Goal: Task Accomplishment & Management: Complete application form

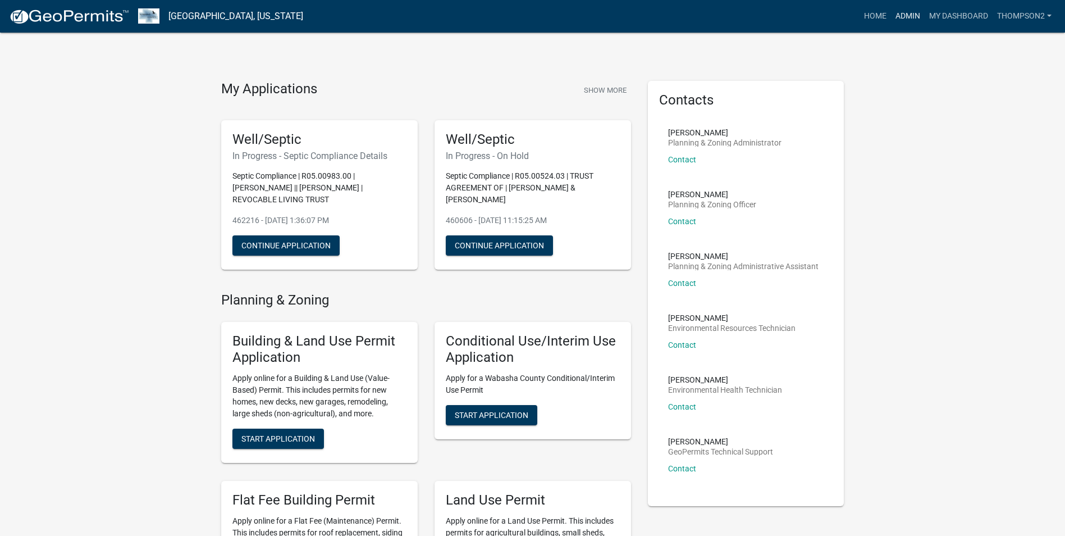
drag, startPoint x: 899, startPoint y: 15, endPoint x: 883, endPoint y: 61, distance: 48.5
click at [899, 15] on link "Admin" at bounding box center [908, 16] width 34 height 21
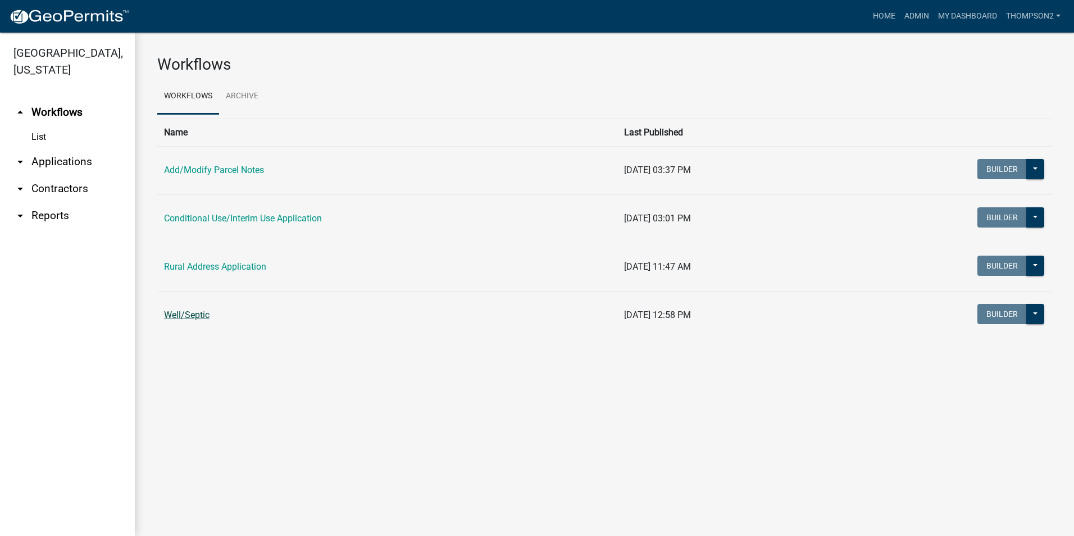
click at [201, 318] on link "Well/Septic" at bounding box center [186, 314] width 45 height 11
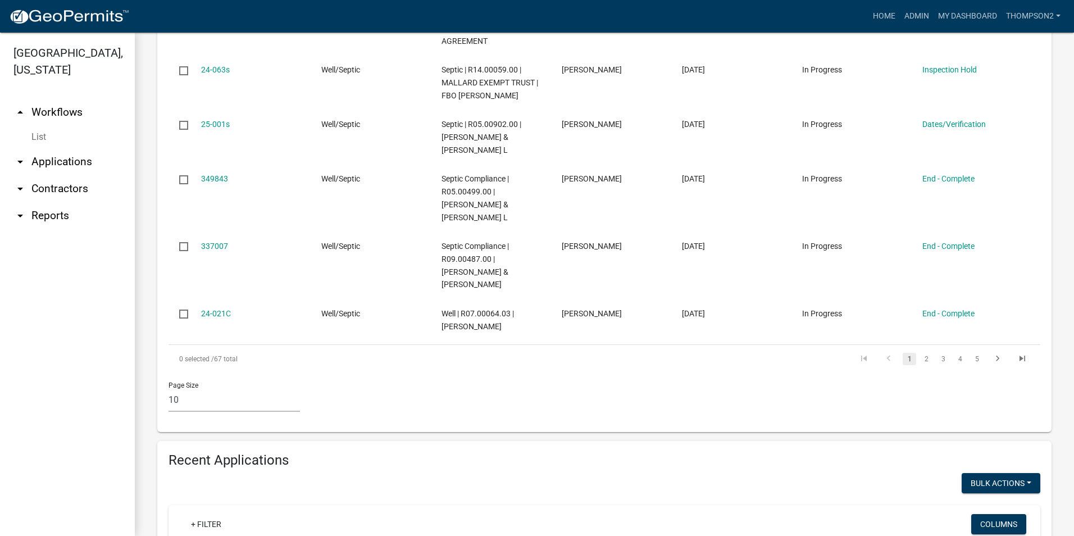
scroll to position [730, 0]
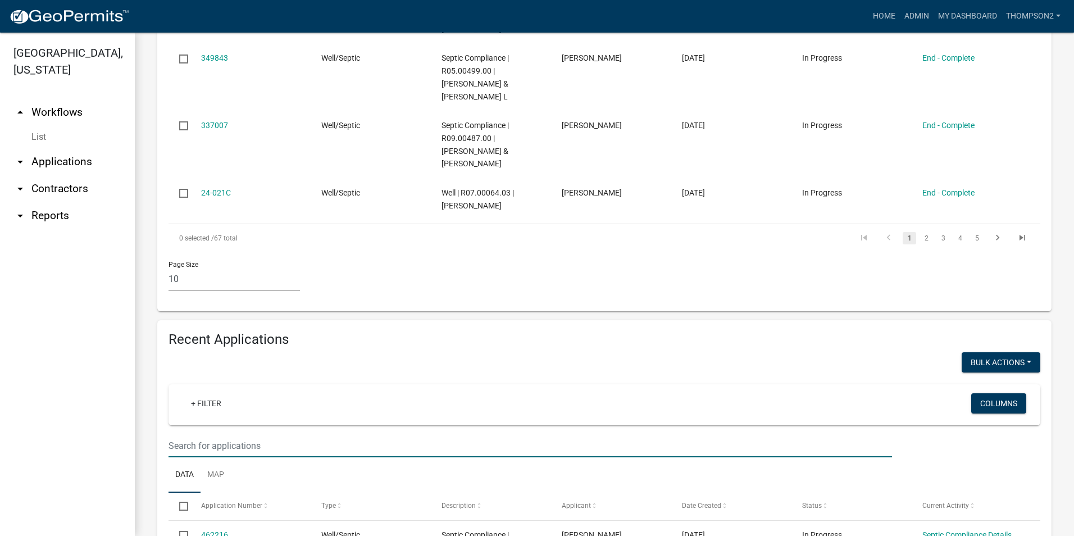
type input "volbert"
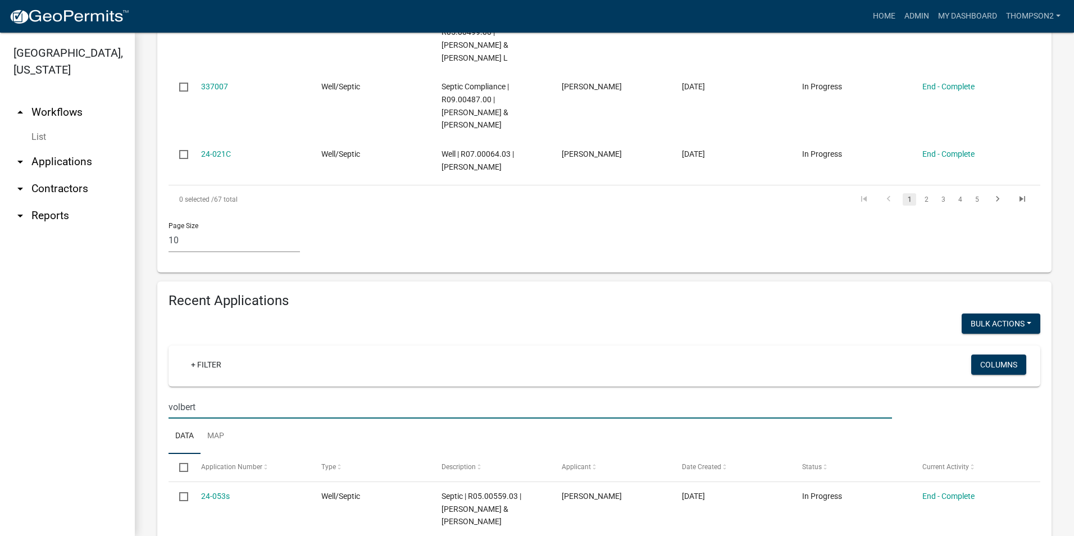
scroll to position [809, 0]
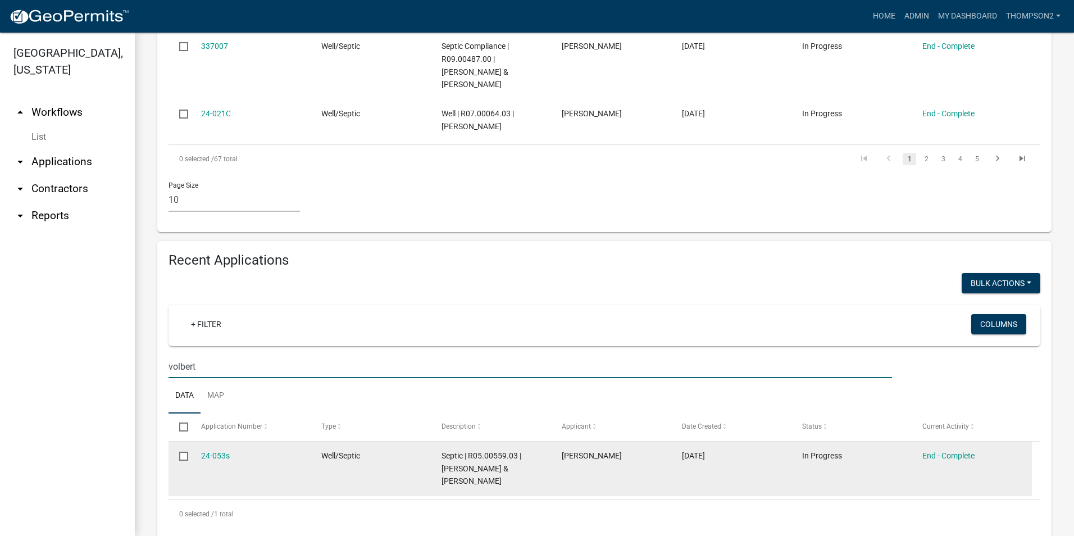
click at [203, 450] on datatable-body-cell "24-053s" at bounding box center [250, 468] width 120 height 54
click at [207, 449] on div "24-053s" at bounding box center [250, 455] width 99 height 13
click at [220, 451] on link "24-053s" at bounding box center [215, 455] width 29 height 9
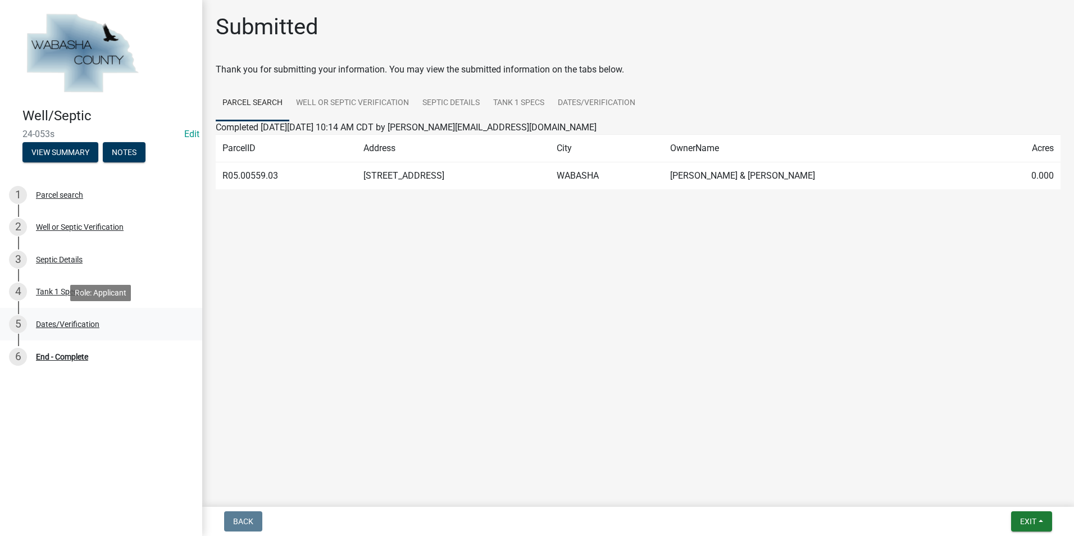
click at [81, 327] on div "Dates/Verification" at bounding box center [67, 324] width 63 height 8
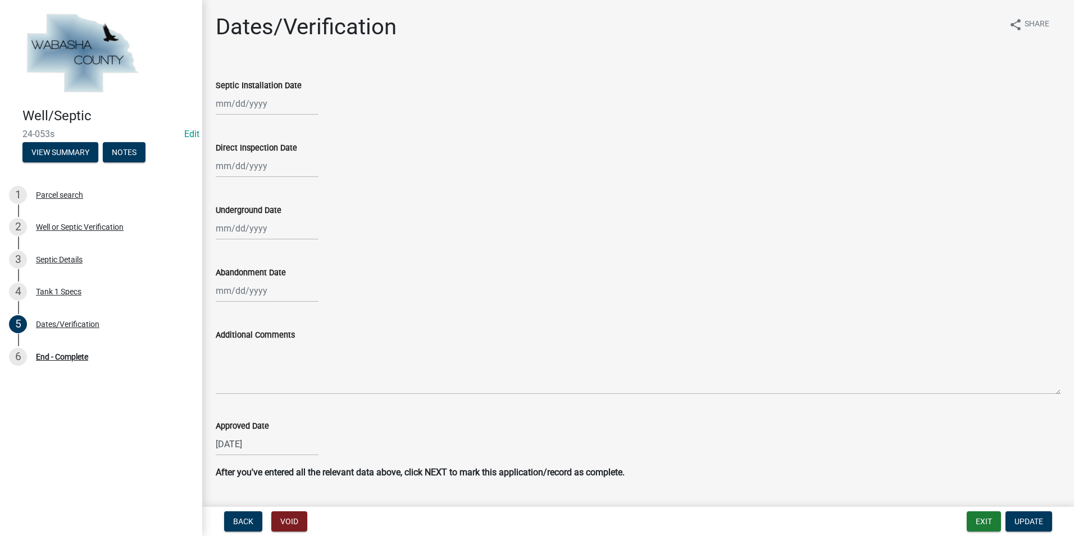
click at [254, 108] on div at bounding box center [267, 103] width 103 height 23
select select "8"
select select "2025"
click at [230, 197] on div "11" at bounding box center [227, 199] width 18 height 18
type input "[DATE]"
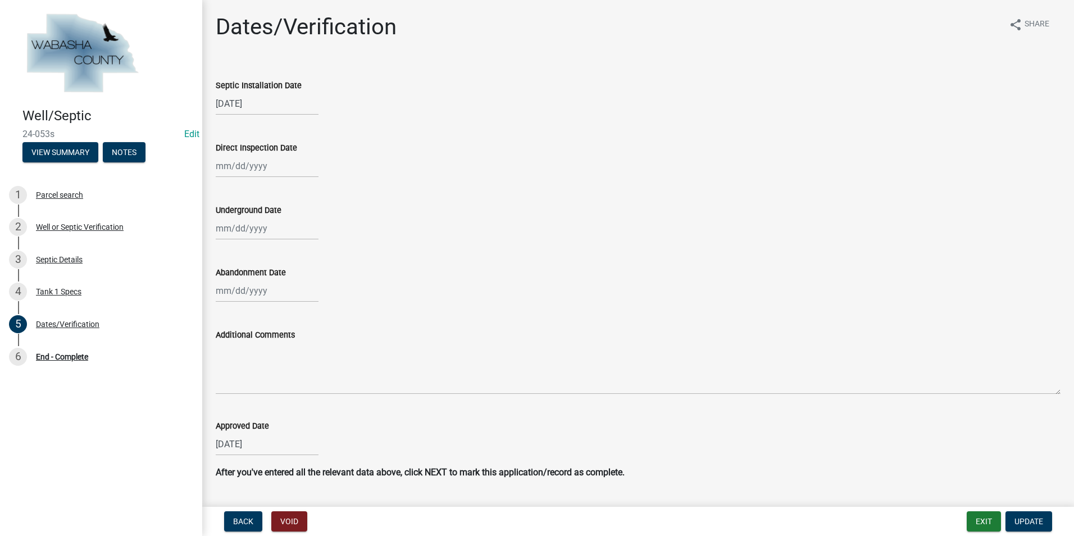
click at [239, 169] on div at bounding box center [267, 165] width 103 height 23
select select "8"
select select "2025"
click at [226, 258] on div "11" at bounding box center [227, 262] width 18 height 18
type input "[DATE]"
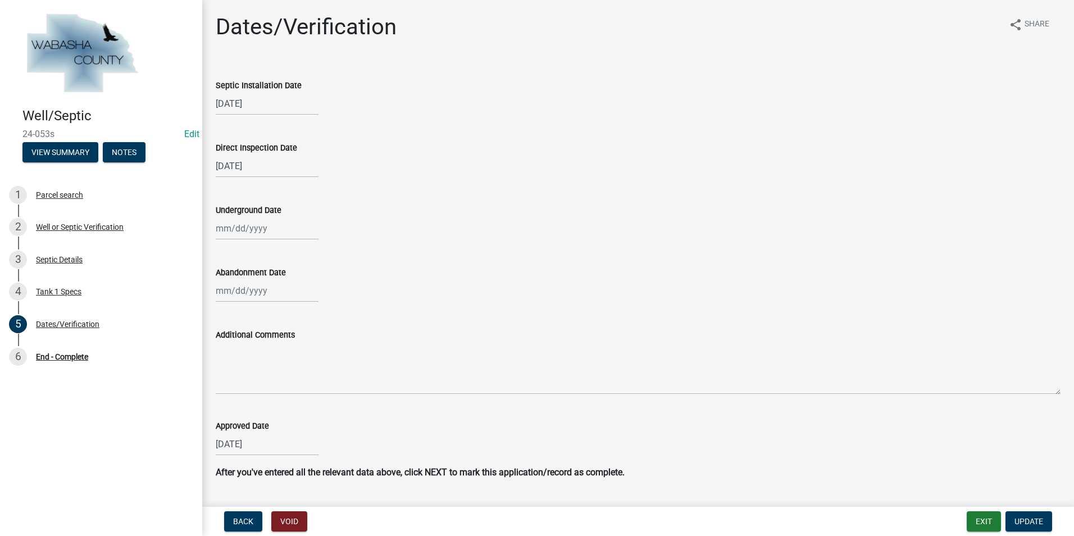
click at [225, 227] on div at bounding box center [267, 228] width 103 height 23
select select "8"
select select "2025"
click at [392, 244] on wm-data-entity-input "Underground Date Jan Feb Mar Apr May Jun [DATE] Aug [DATE] 2024 2025 Mo Tu We T…" at bounding box center [638, 219] width 845 height 62
select select "8"
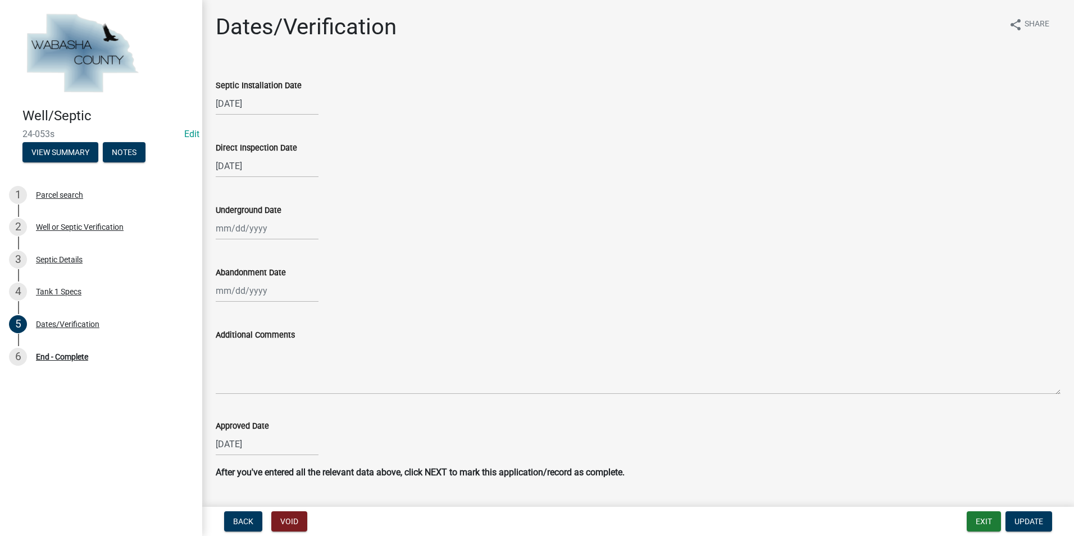
select select "2025"
click at [273, 291] on div "Jan Feb Mar Apr May Jun [DATE] Aug [DATE] 2024 2025 Mo Tu We Th Fr Sa Su 28 29 …" at bounding box center [267, 290] width 103 height 23
click at [368, 290] on div "Jan Feb Mar Apr May Jun [DATE] Aug [DATE] 2024 2025 Mo Tu We Th Fr Sa Su 28 29 …" at bounding box center [638, 290] width 845 height 23
click at [1032, 518] on span "Update" at bounding box center [1028, 521] width 29 height 9
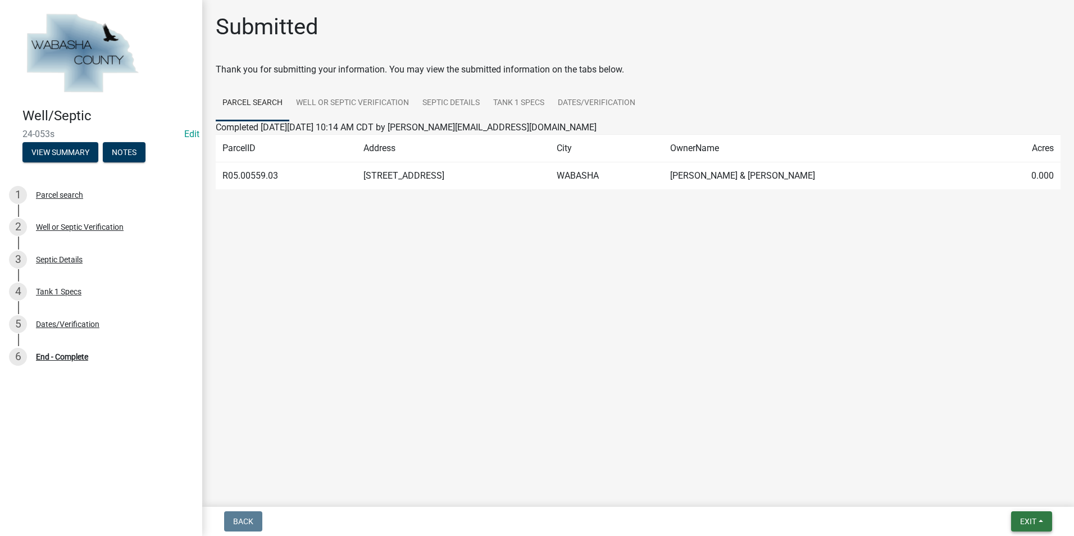
click at [1037, 521] on button "Exit" at bounding box center [1031, 521] width 41 height 20
click at [1001, 491] on button "Save & Exit" at bounding box center [1007, 491] width 90 height 27
